Goal: Use online tool/utility: Utilize a website feature to perform a specific function

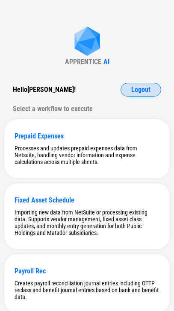
click at [136, 92] on span "Logout" at bounding box center [140, 89] width 19 height 7
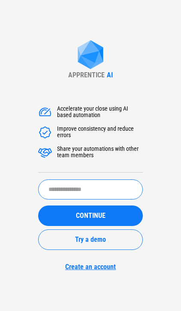
click at [95, 187] on input "text" at bounding box center [90, 190] width 104 height 20
type input "*"
type input "******"
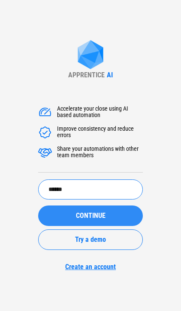
click at [81, 215] on span "CONTINUE" at bounding box center [91, 216] width 30 height 7
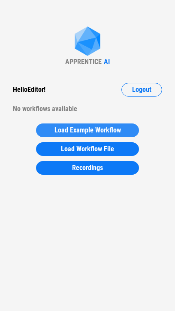
click at [86, 127] on span "Load Example Workflow" at bounding box center [87, 130] width 66 height 7
